Goal: Information Seeking & Learning: Learn about a topic

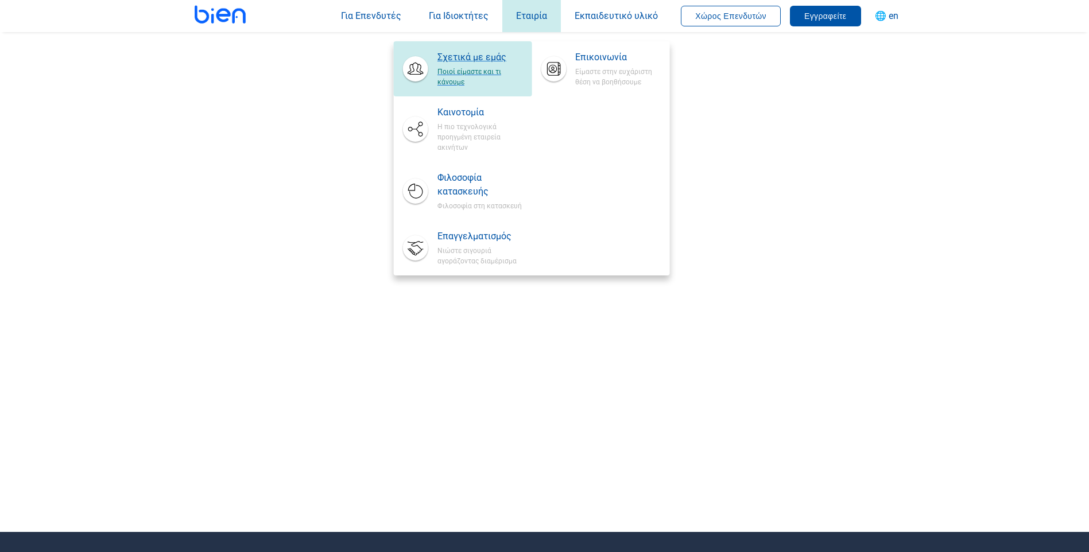
click at [489, 58] on span "Σχετικά με εμάς" at bounding box center [480, 58] width 85 height 14
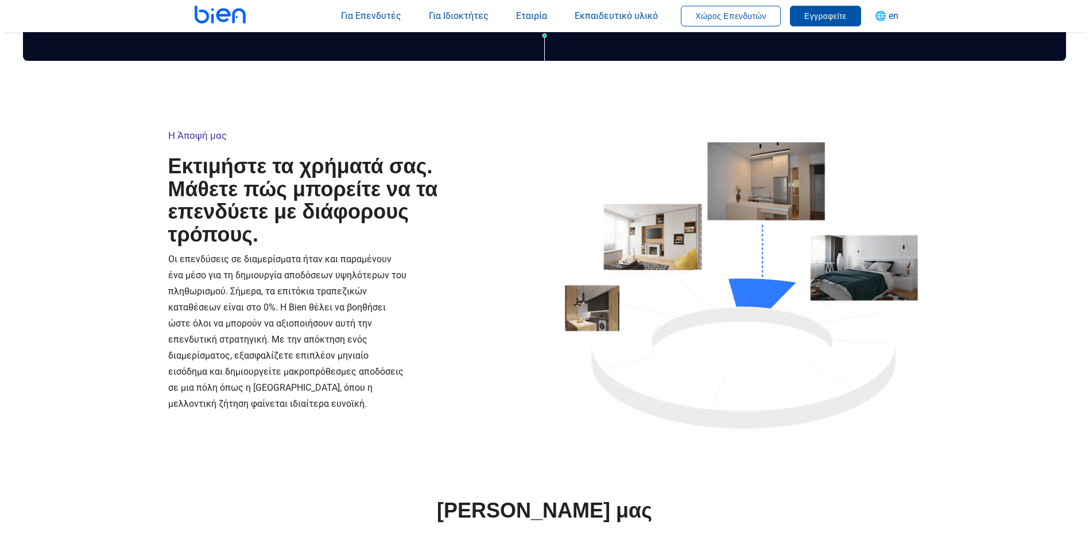
scroll to position [230, 0]
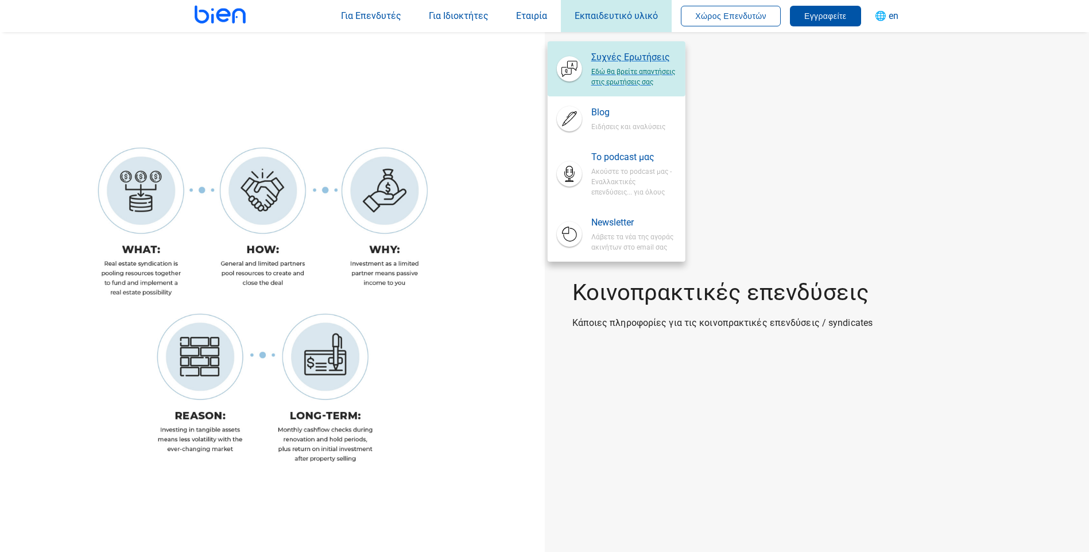
click at [633, 65] on span "Εδώ θα βρείτε απαντήσεις στις ερωτήσεις σας" at bounding box center [633, 75] width 85 height 23
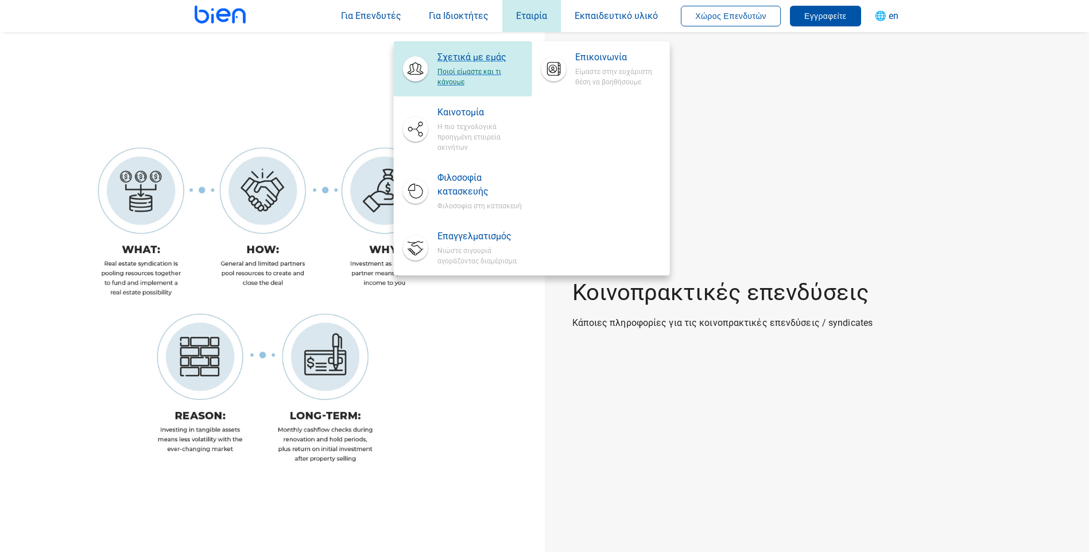
click at [482, 57] on span "Σχετικά με εμάς" at bounding box center [480, 58] width 85 height 14
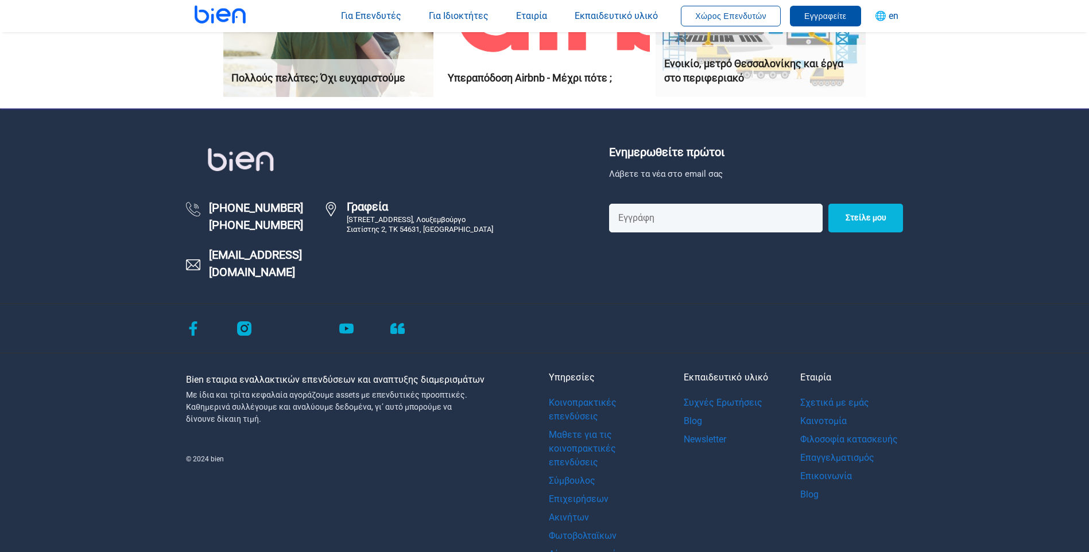
scroll to position [2871, 0]
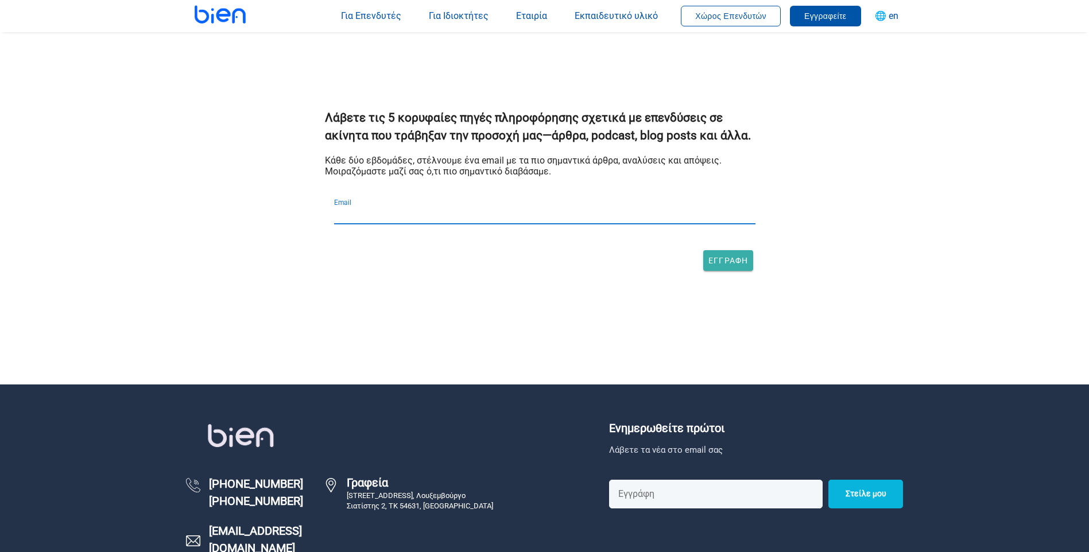
click at [334, 206] on input "Email" at bounding box center [545, 215] width 422 height 18
type input "dimaravanis@gmail.com"
click at [753, 256] on button "Εγγραφή" at bounding box center [728, 260] width 50 height 21
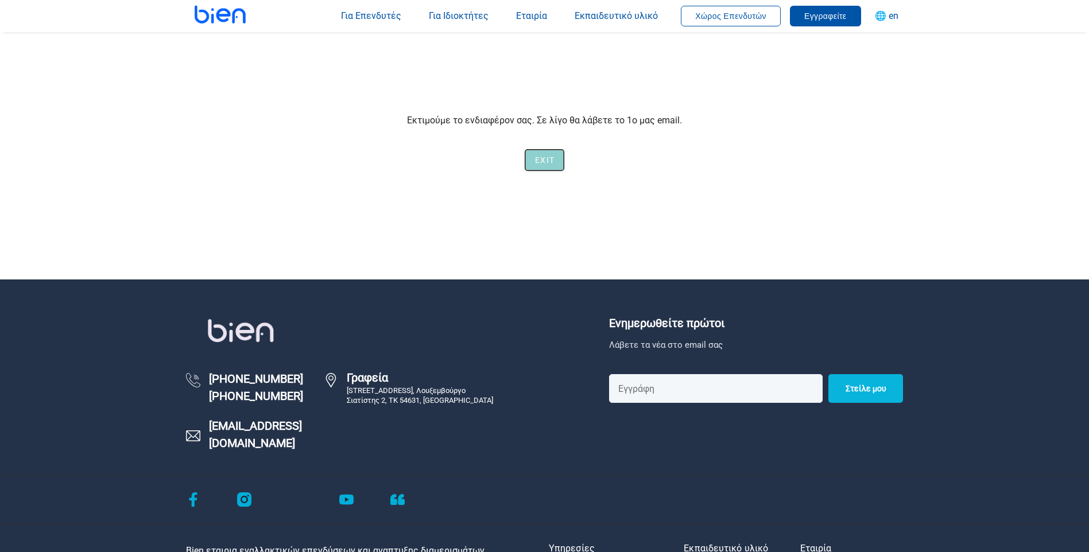
click at [543, 163] on span "Exit" at bounding box center [545, 160] width 20 height 9
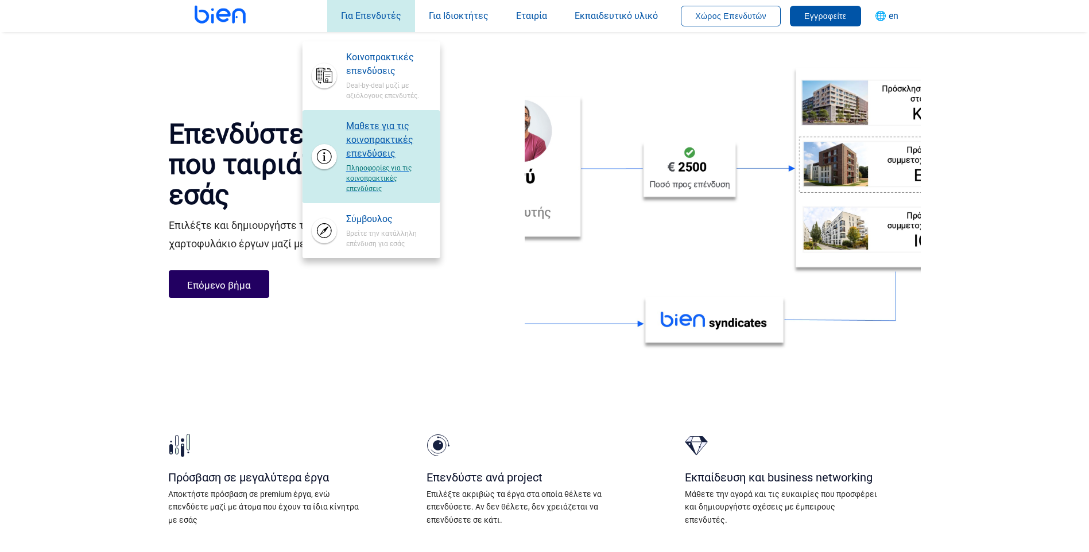
click at [390, 138] on span "Μαθετε για τις κοινοπρακτικές επενδύσεις" at bounding box center [388, 139] width 85 height 41
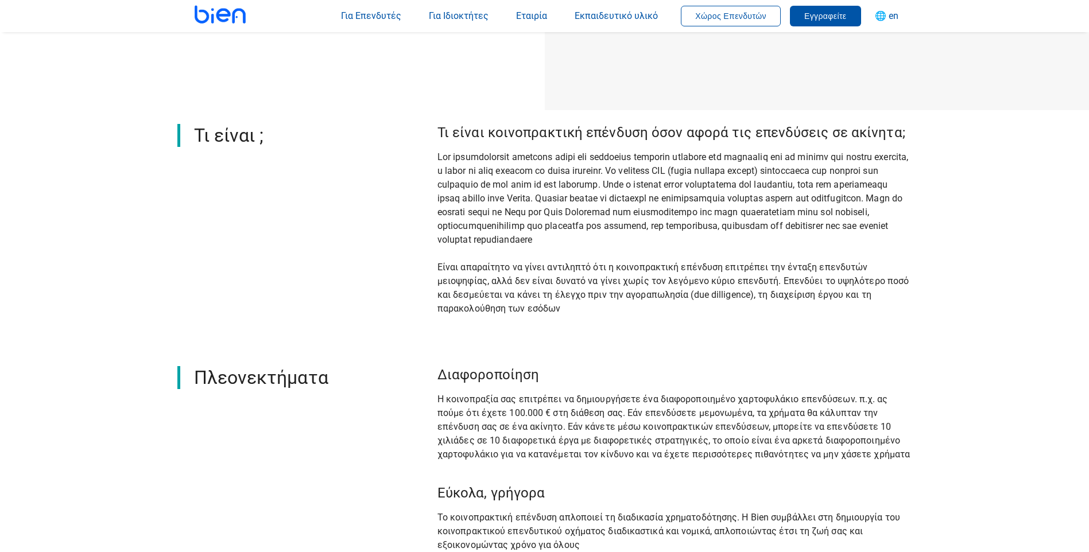
scroll to position [632, 0]
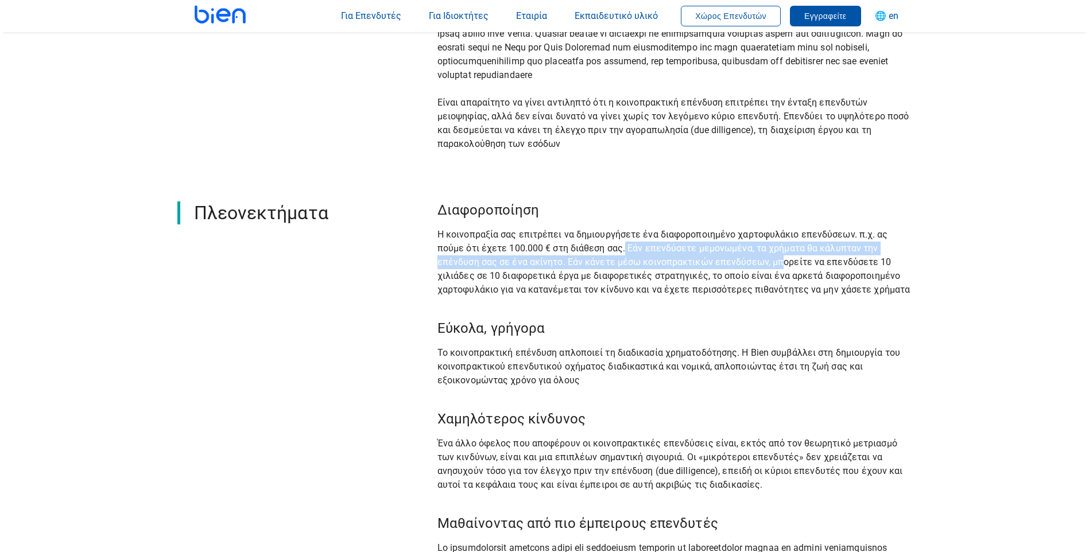
drag, startPoint x: 625, startPoint y: 247, endPoint x: 780, endPoint y: 264, distance: 155.4
click at [780, 264] on div "Η κοινοπραξία σας επιτρέπει να δημιουργήσετε ένα διαφοροποιημένο χαρτοφυλάκιο ε…" at bounding box center [675, 262] width 475 height 69
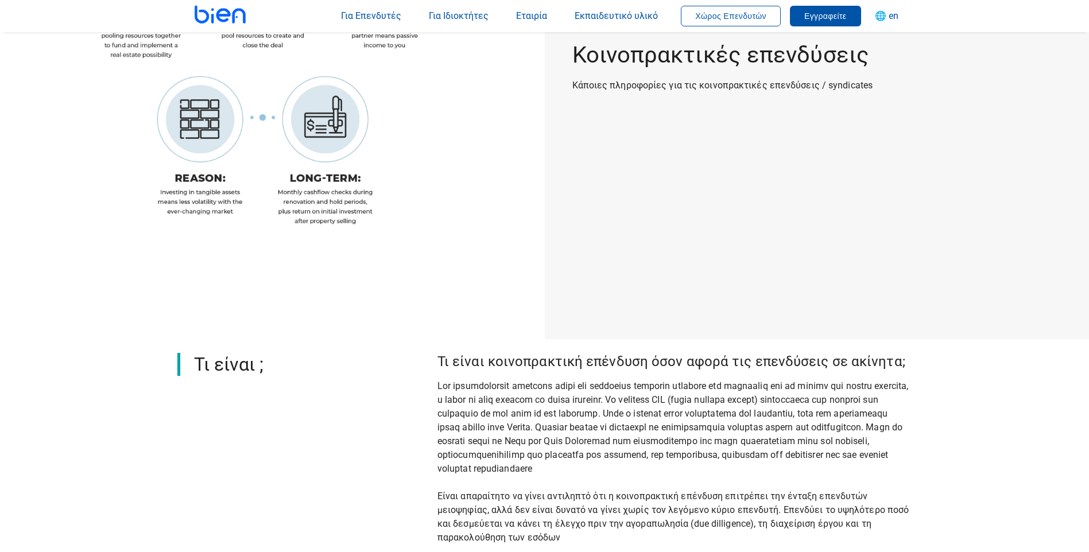
scroll to position [0, 0]
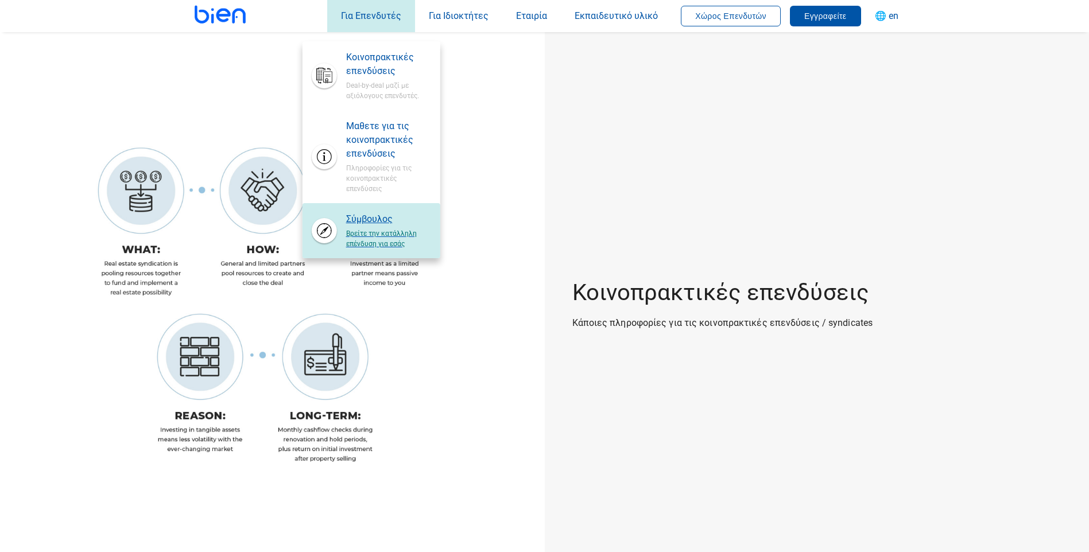
click at [368, 230] on span "Βρείτε την κατάλληλη επένδυση για εσάς" at bounding box center [388, 237] width 85 height 23
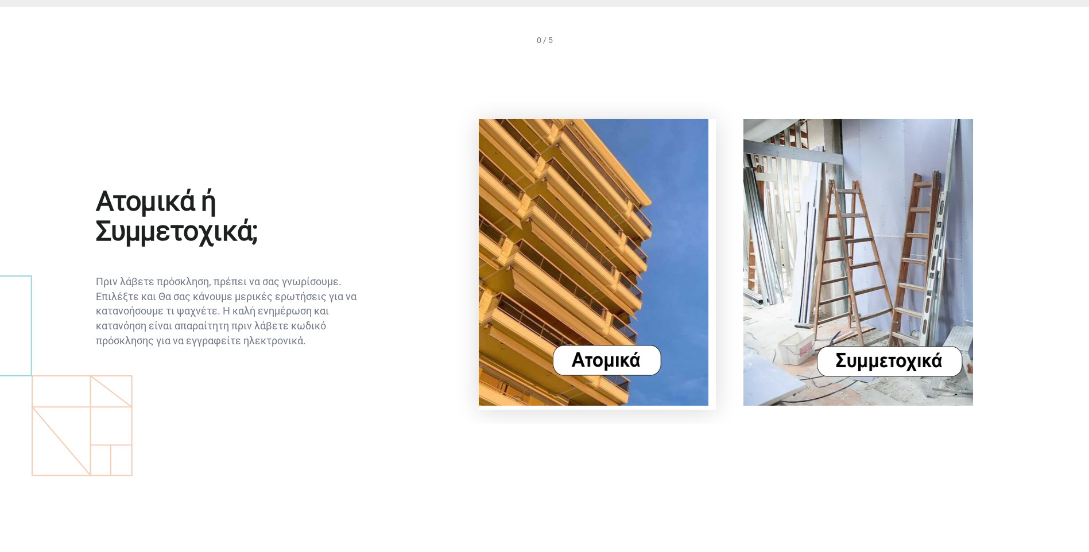
click at [598, 359] on img at bounding box center [594, 262] width 230 height 287
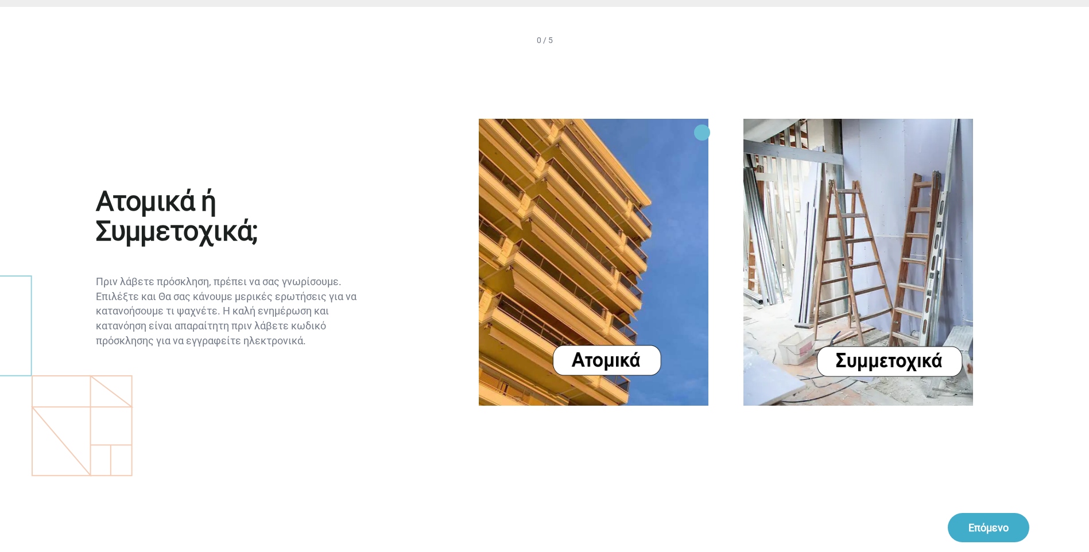
click at [984, 538] on button "Επόμενο" at bounding box center [989, 527] width 82 height 29
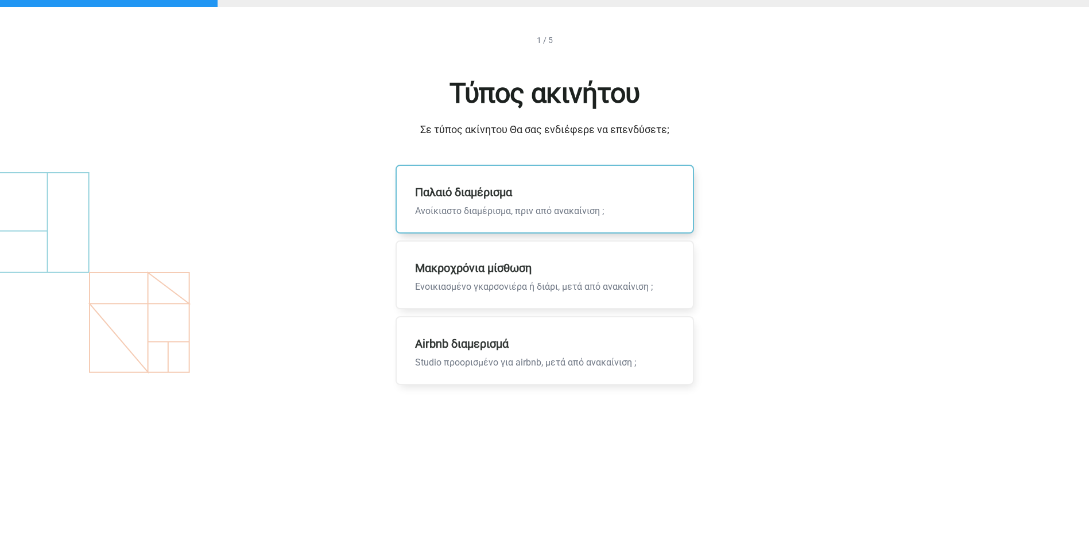
click at [453, 191] on p "Παλαιό διαμέρισμα Ανοίκιαστο διαμέρισμα, πριν από ανακαίνιση ;" at bounding box center [510, 199] width 226 height 67
click at [0, 0] on input "Παλαιό διαμέρισμα Ανοίκιαστο διαμέρισμα, πριν από ανακαίνιση ;" at bounding box center [0, 0] width 0 height 0
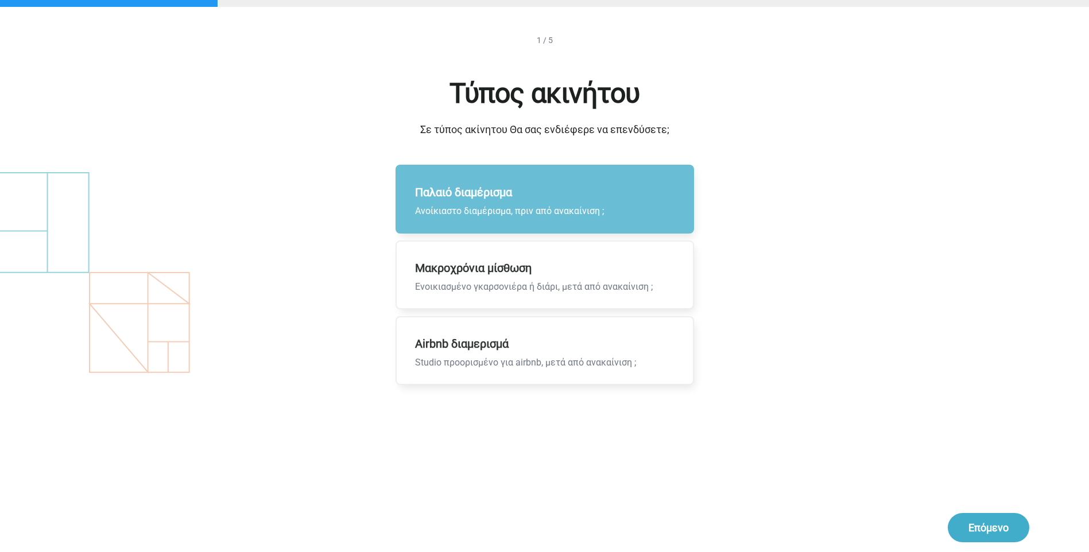
click at [984, 520] on button "Επόμενο" at bounding box center [989, 527] width 82 height 29
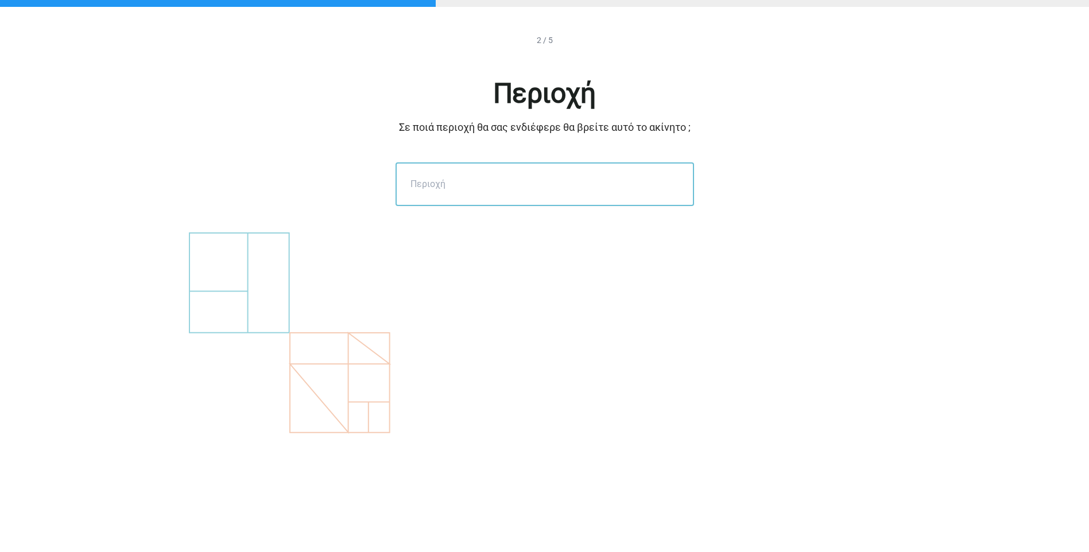
click at [450, 191] on input "text" at bounding box center [545, 185] width 299 height 44
type input "a"
type input "αθηνα"
click at [984, 520] on button "Επόμενο" at bounding box center [989, 527] width 82 height 29
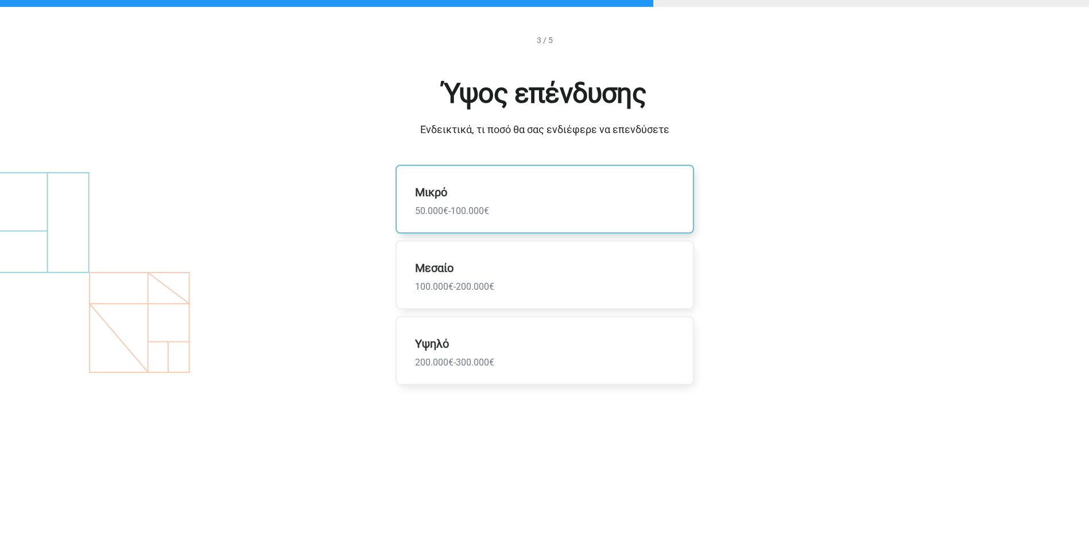
click at [558, 201] on label "Μικρό 50.000€-100.000€" at bounding box center [545, 199] width 299 height 69
click at [0, 0] on input "Μικρό 50.000€-100.000€" at bounding box center [0, 0] width 0 height 0
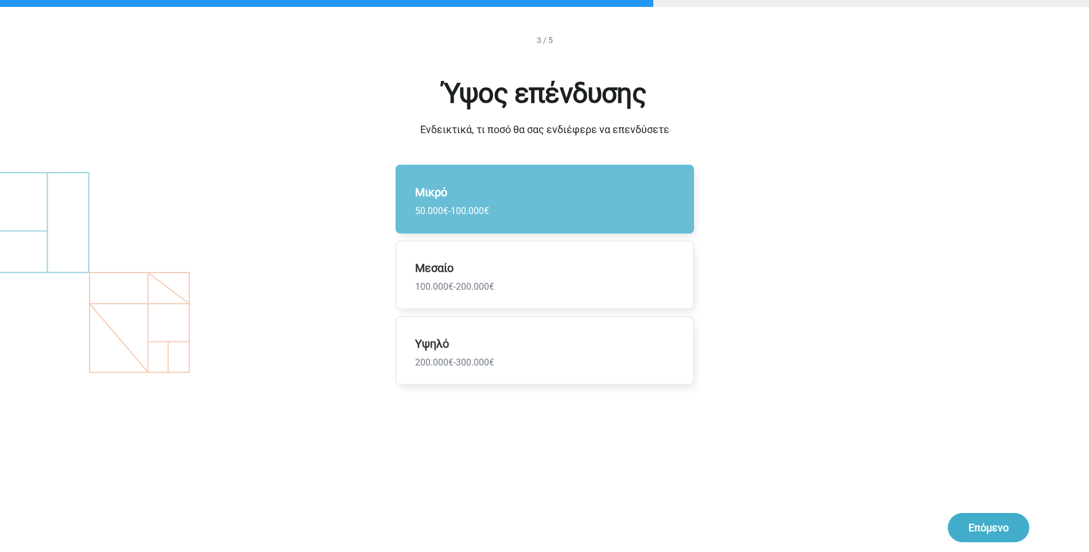
click at [1002, 531] on button "Επόμενο" at bounding box center [989, 527] width 82 height 29
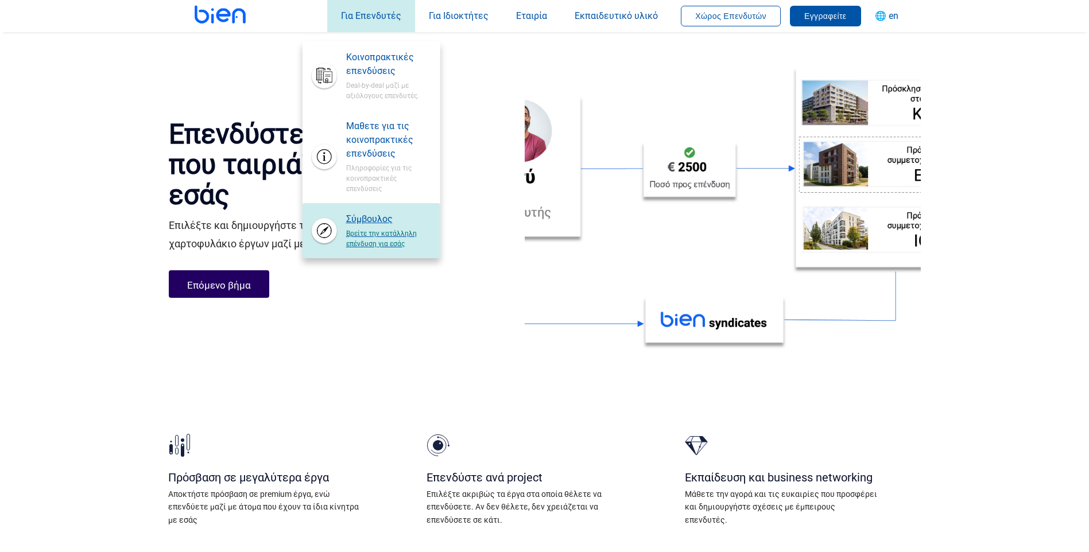
click at [369, 227] on span "Βρείτε την κατάλληλη επένδυση για εσάς" at bounding box center [388, 237] width 85 height 23
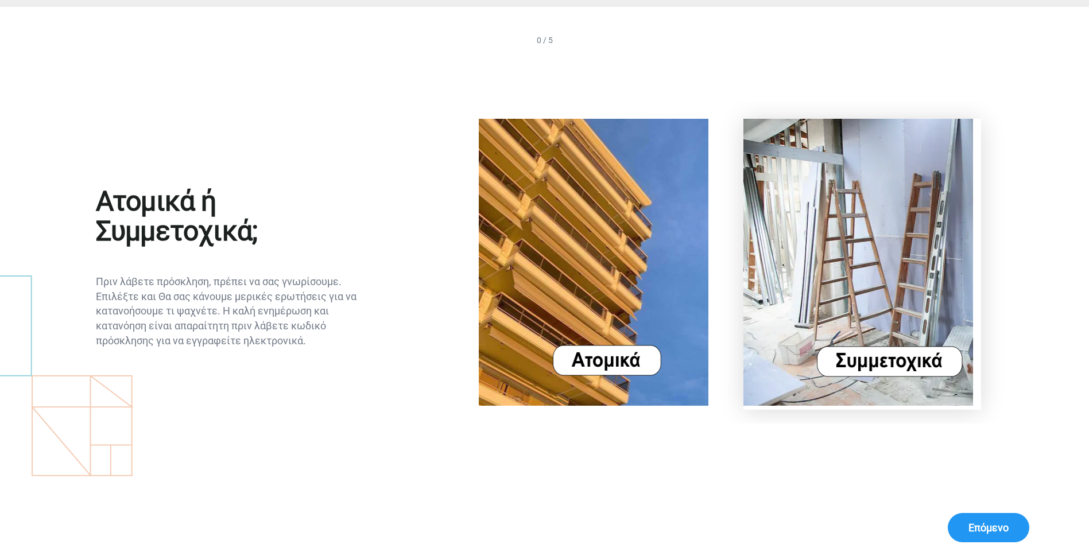
click at [922, 357] on img at bounding box center [859, 262] width 230 height 287
click at [989, 527] on button "Επόμενο" at bounding box center [989, 527] width 82 height 29
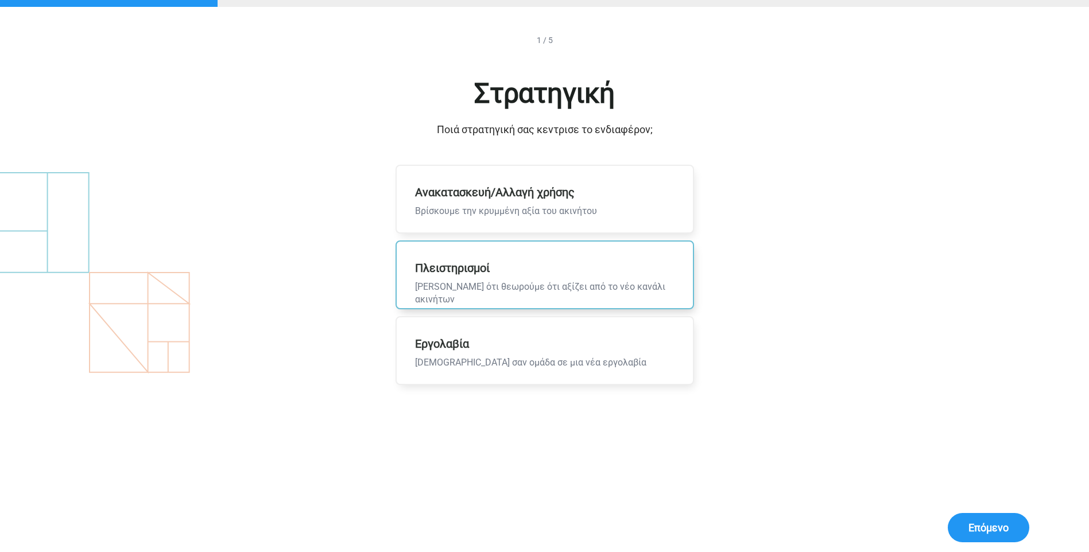
click at [560, 288] on span "[PERSON_NAME] ότι θεωρούμε ότι αξίζει από το νέο κανάλι ακινήτων" at bounding box center [545, 294] width 260 height 26
click at [0, 0] on input "Πλειστηρισμοί Αγοράζουμε ότι θεωρούμε ότι αξίζει από το νέο κανάλι ακινήτων" at bounding box center [0, 0] width 0 height 0
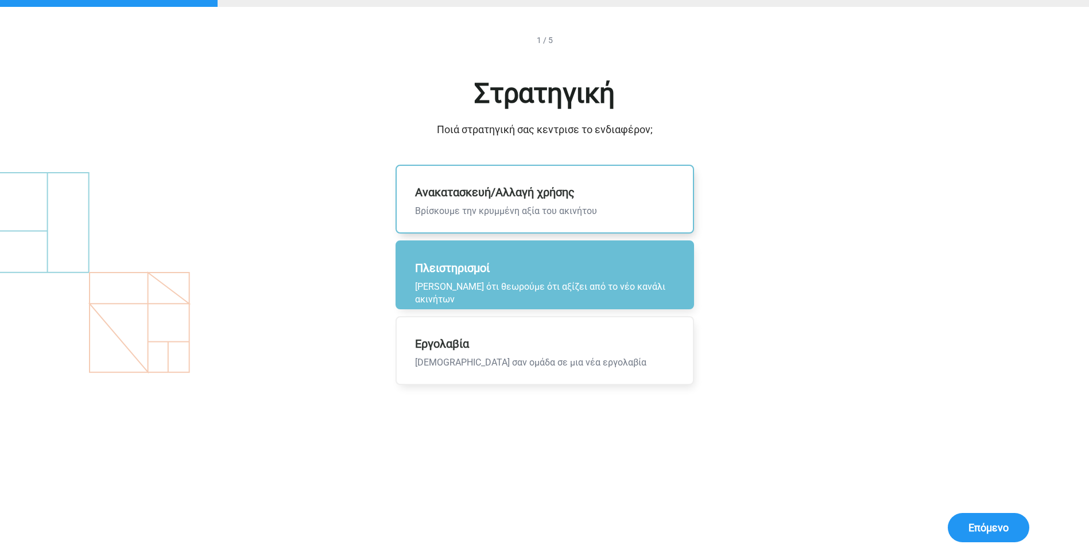
click at [571, 207] on span "Βρίσκουμε την κρυμμένη αξία του ακινήτου" at bounding box center [506, 211] width 182 height 13
click at [0, 0] on input "Ανακατασκευή/Αλλαγή χρήσης Βρίσκουμε την κρυμμένη αξία του ακινήτου" at bounding box center [0, 0] width 0 height 0
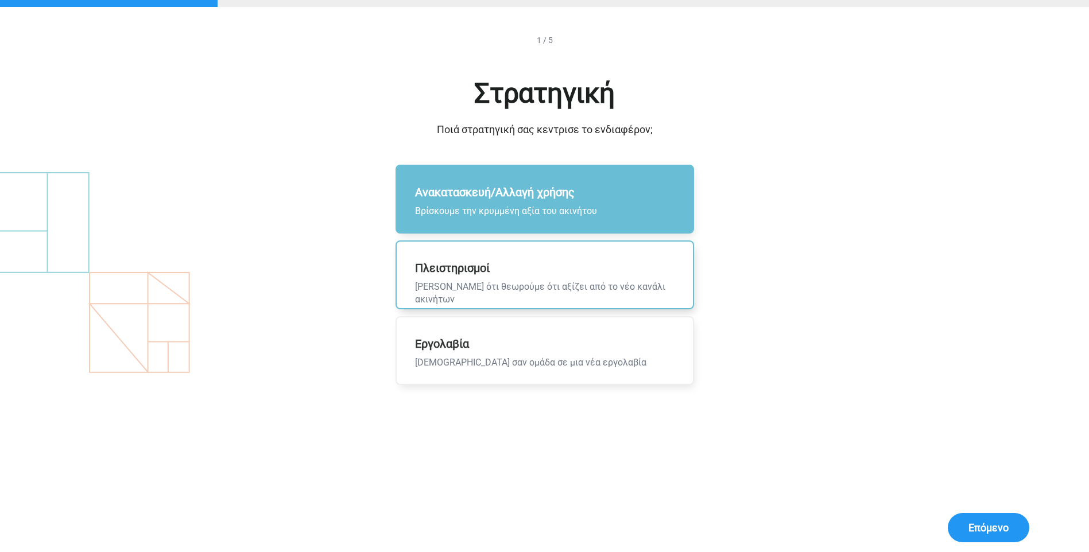
click at [583, 269] on p "Πλειστηρισμοί Αγοράζουμε ότι θεωρούμε ότι αξίζει από το νέο κανάλι ακινήτων" at bounding box center [545, 275] width 296 height 67
click at [0, 0] on input "Πλειστηρισμοί Αγοράζουμε ότι θεωρούμε ότι αξίζει από το νέο κανάλι ακινήτων" at bounding box center [0, 0] width 0 height 0
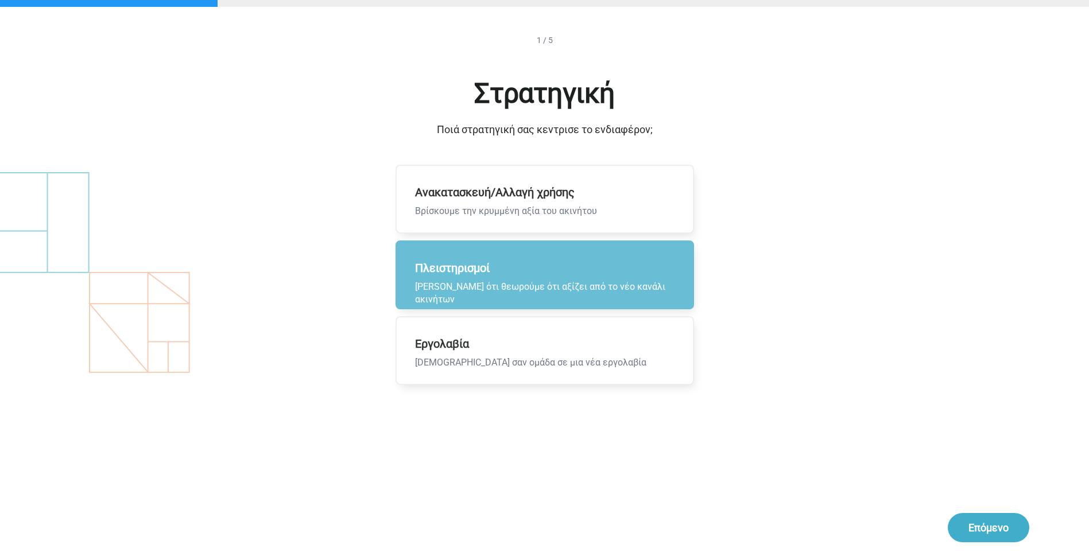
click at [975, 518] on button "Επόμενο" at bounding box center [989, 527] width 82 height 29
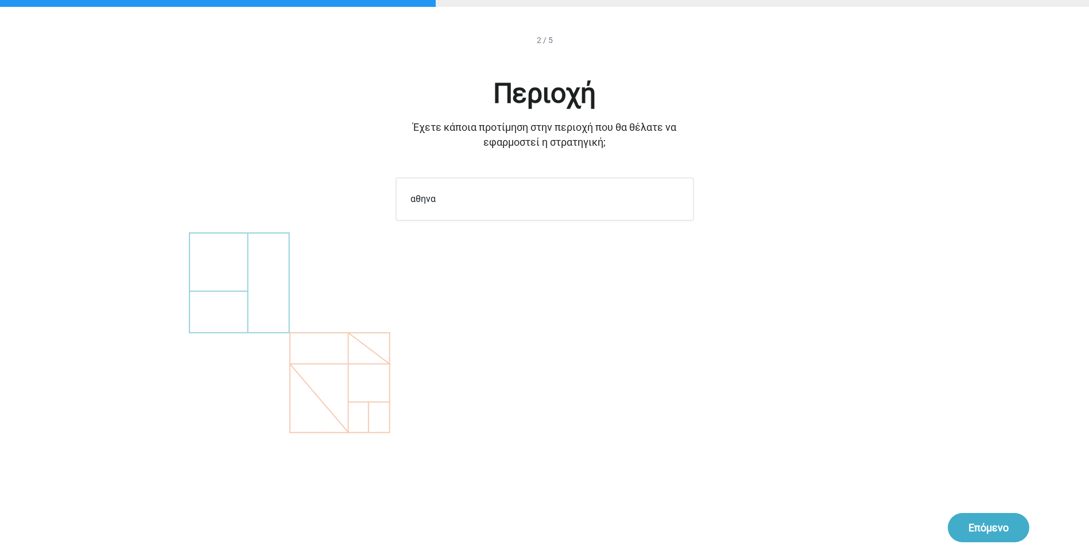
click at [989, 518] on button "Επόμενο" at bounding box center [989, 527] width 82 height 29
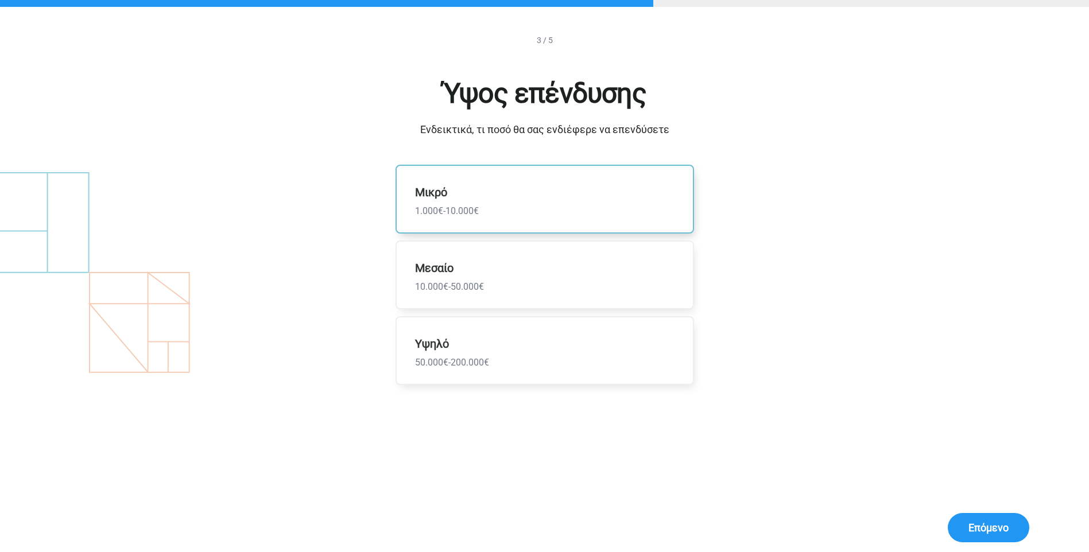
click at [505, 199] on label "Μικρό 1.000€-10.000€" at bounding box center [545, 199] width 299 height 69
click at [0, 0] on input "Μικρό 1.000€-10.000€" at bounding box center [0, 0] width 0 height 0
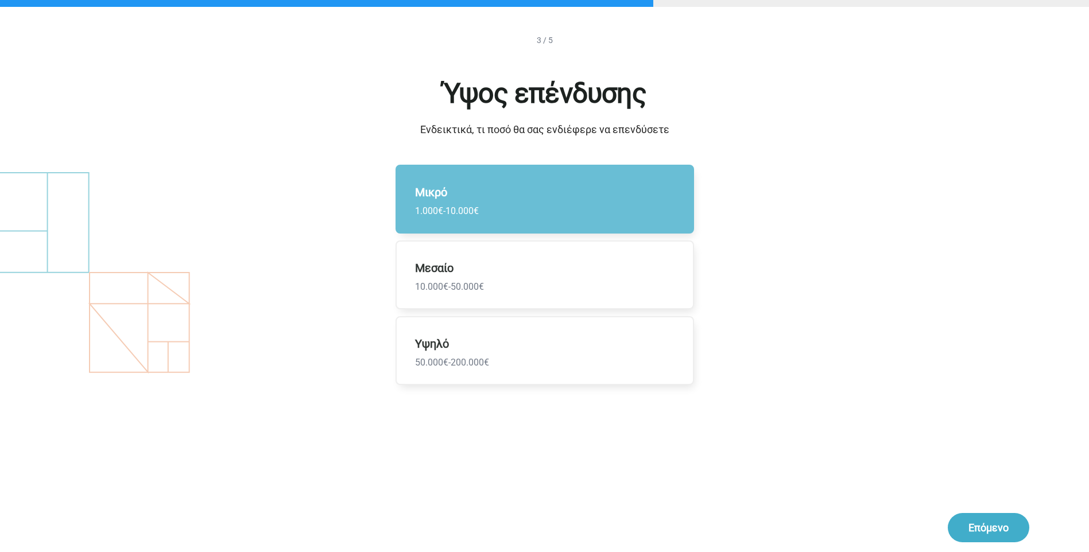
click at [988, 533] on button "Επόμενο" at bounding box center [989, 527] width 82 height 29
